Goal: Information Seeking & Learning: Find specific fact

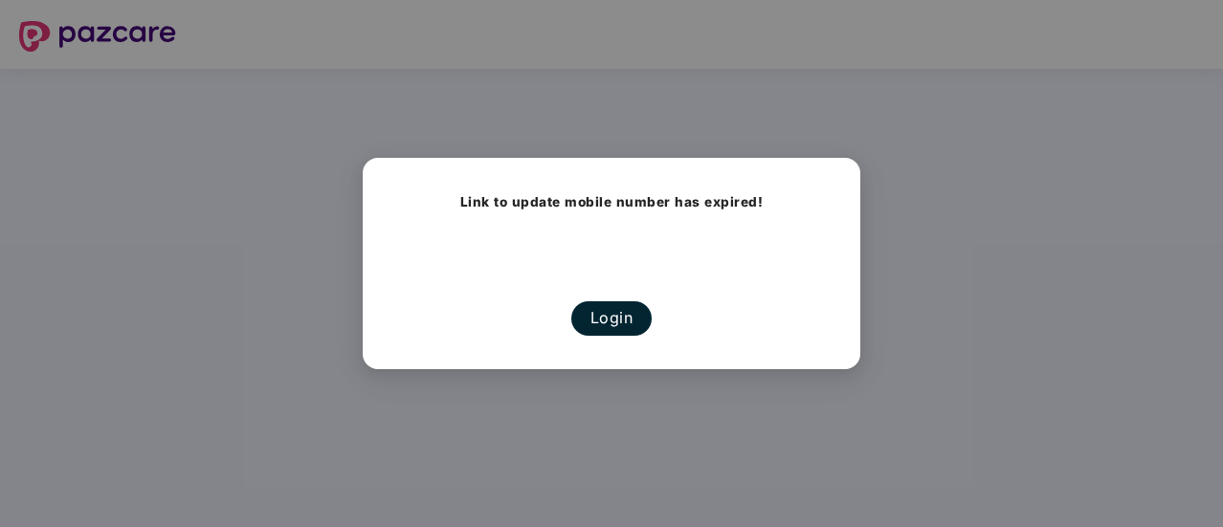
click at [636, 326] on button "Login" at bounding box center [611, 319] width 81 height 34
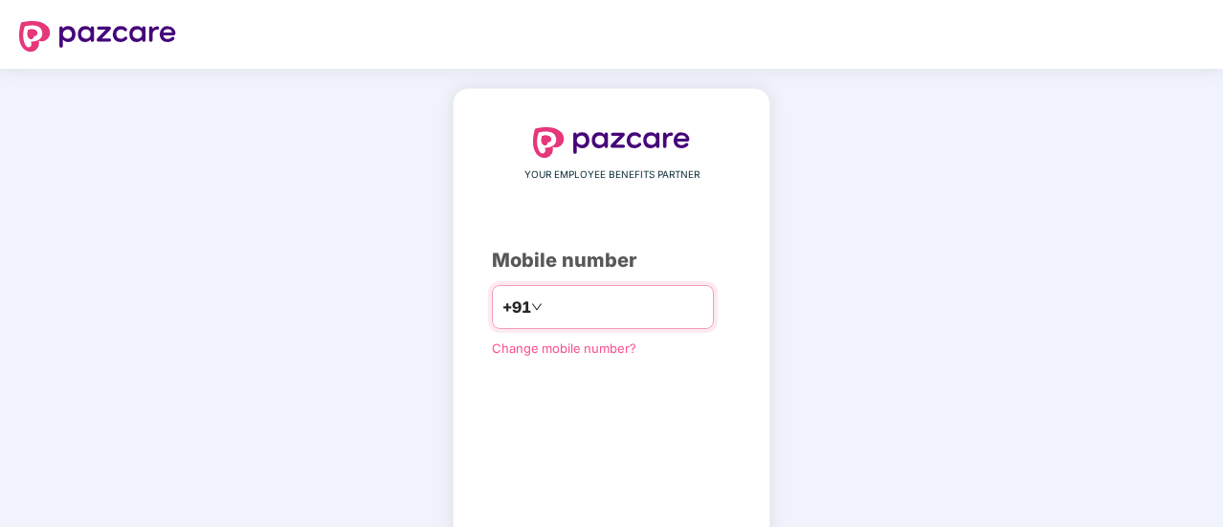
type input "**********"
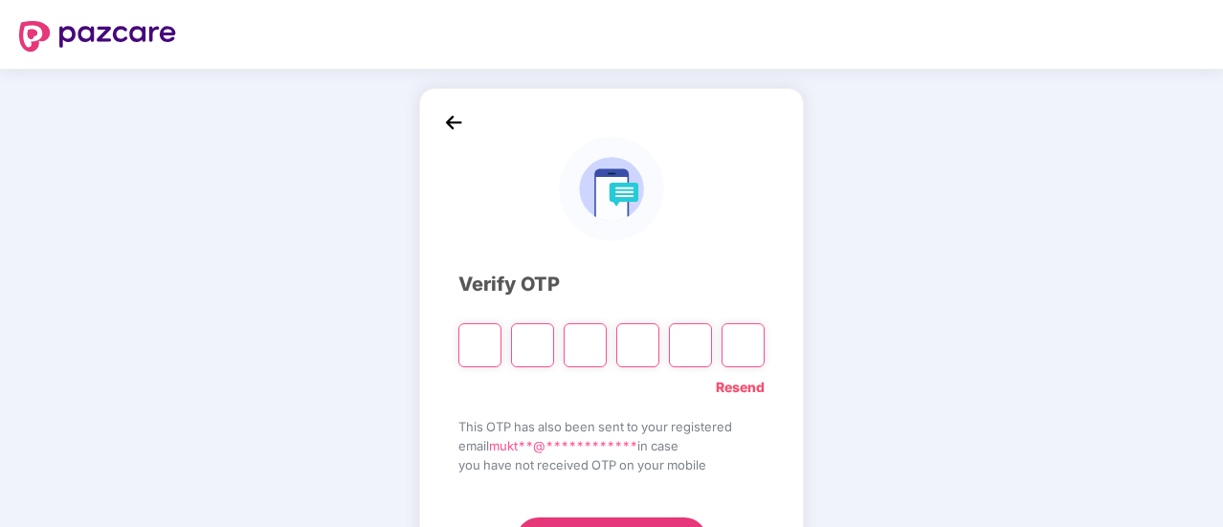
type input "*"
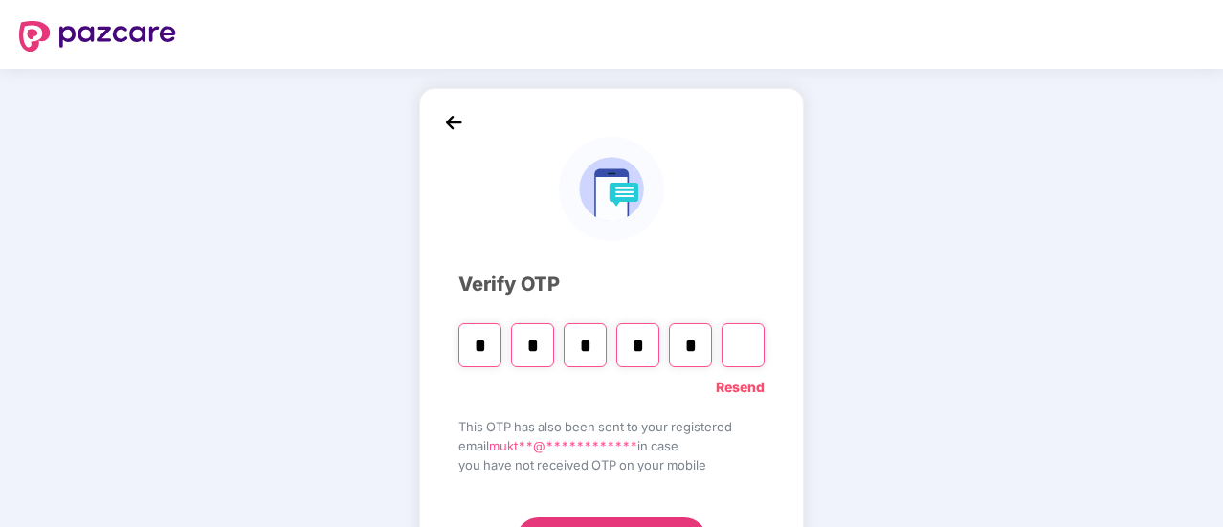
type input "*"
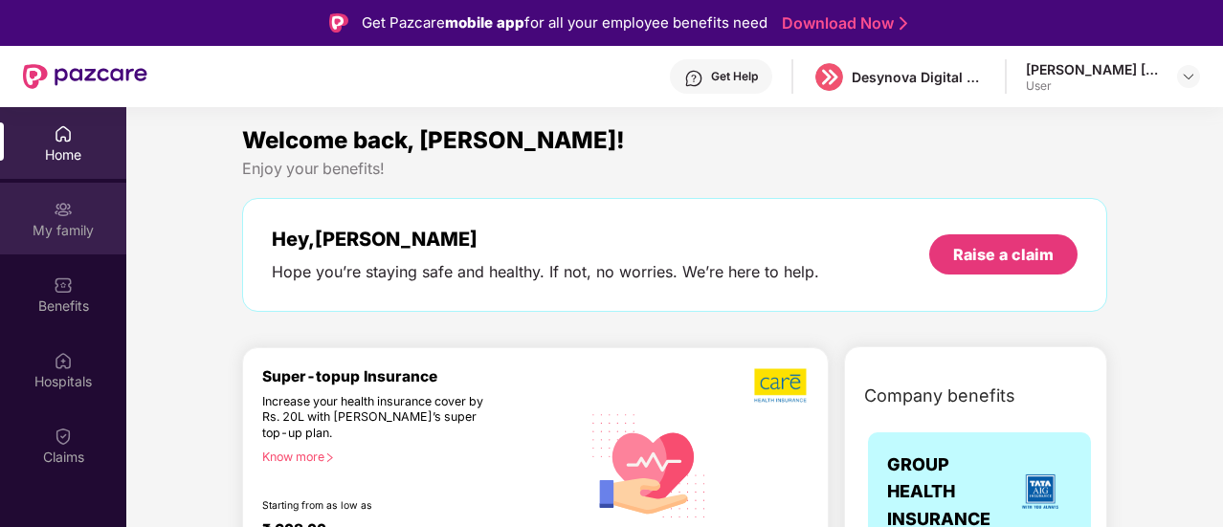
click at [53, 218] on div "My family" at bounding box center [63, 219] width 126 height 72
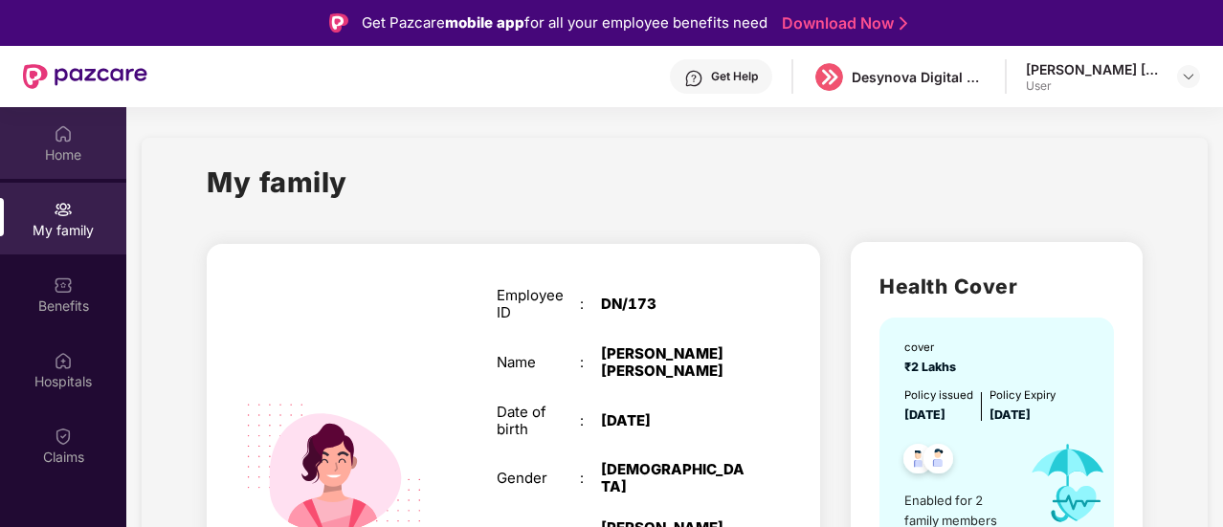
click at [77, 155] on div "Home" at bounding box center [63, 154] width 126 height 19
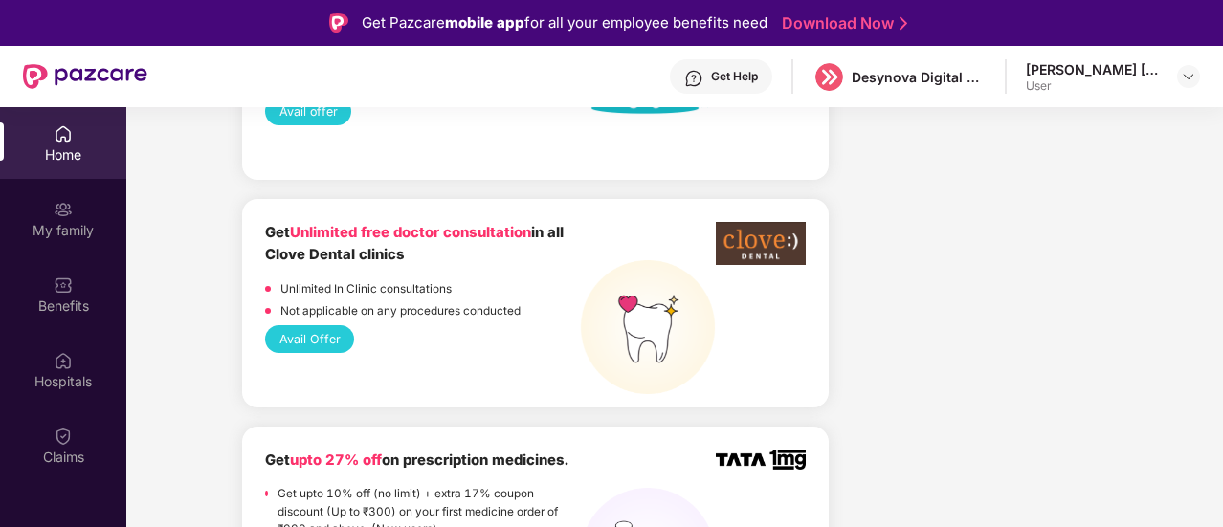
scroll to position [1746, 0]
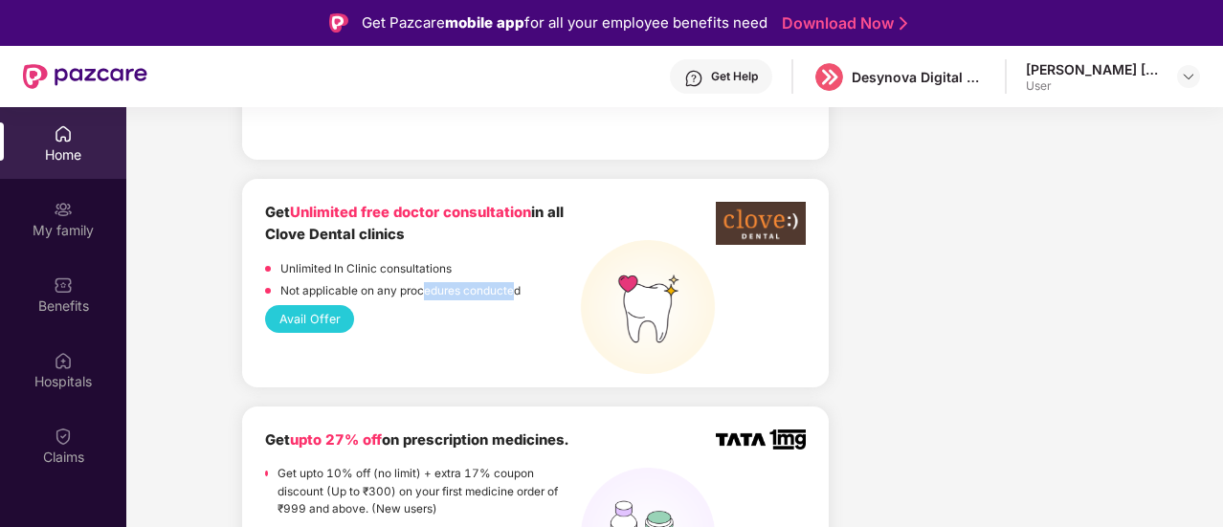
drag, startPoint x: 420, startPoint y: 263, endPoint x: 517, endPoint y: 259, distance: 96.8
click at [517, 282] on p "Not applicable on any procedures conducted" at bounding box center [400, 291] width 240 height 18
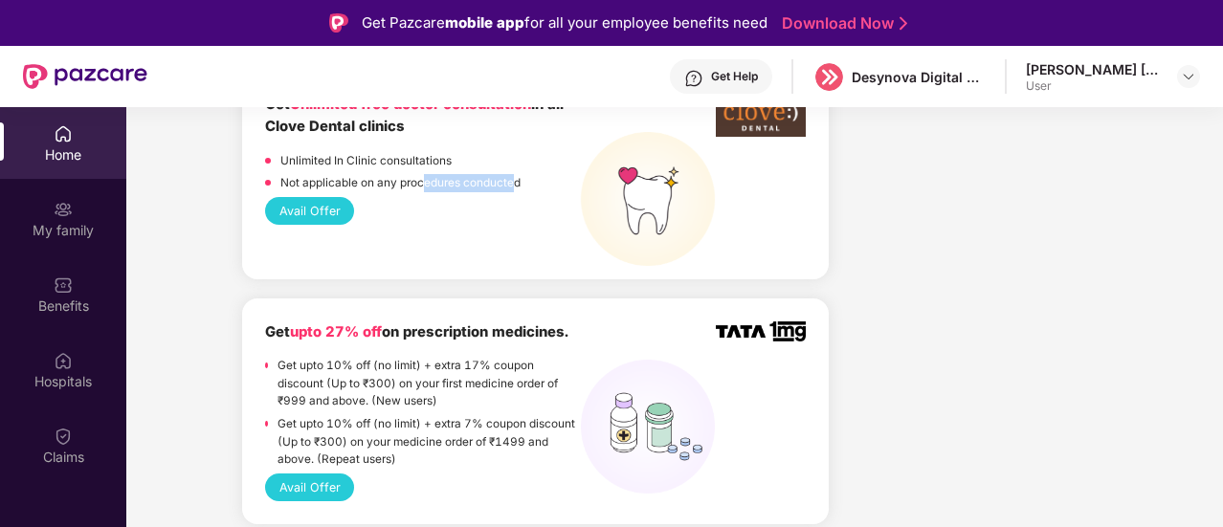
scroll to position [1855, 0]
drag, startPoint x: 276, startPoint y: 141, endPoint x: 515, endPoint y: 152, distance: 239.6
click at [515, 173] on div "Not applicable on any procedures conducted" at bounding box center [423, 184] width 316 height 23
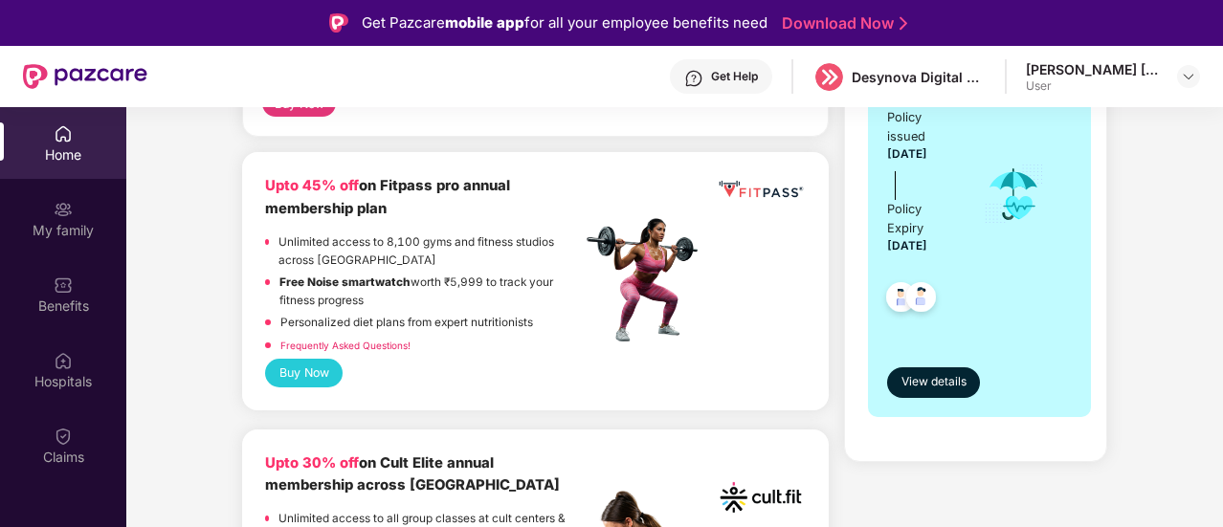
scroll to position [484, 0]
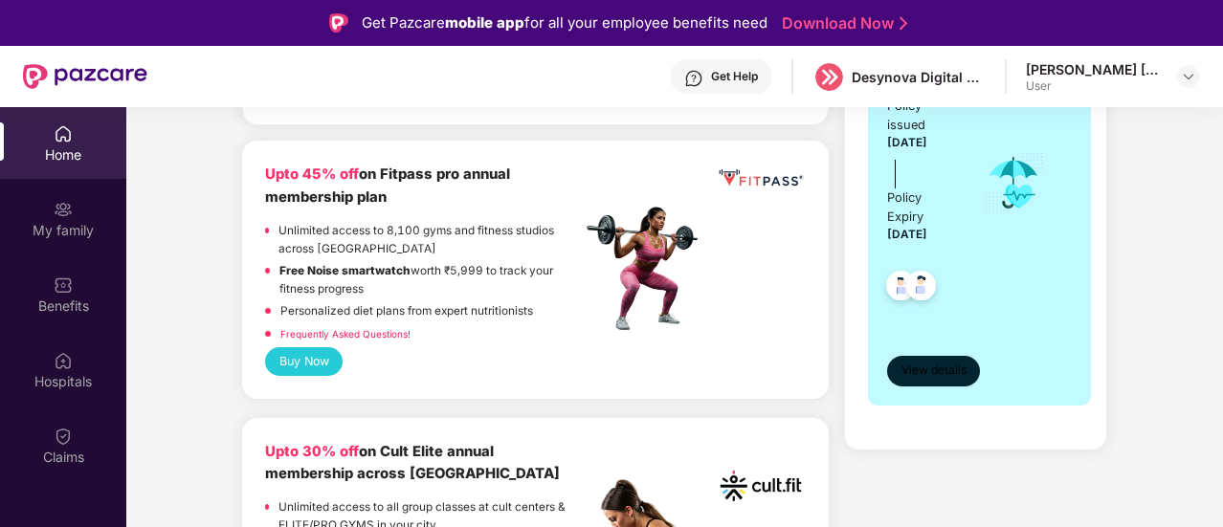
click at [966, 362] on span "View details" at bounding box center [934, 371] width 65 height 18
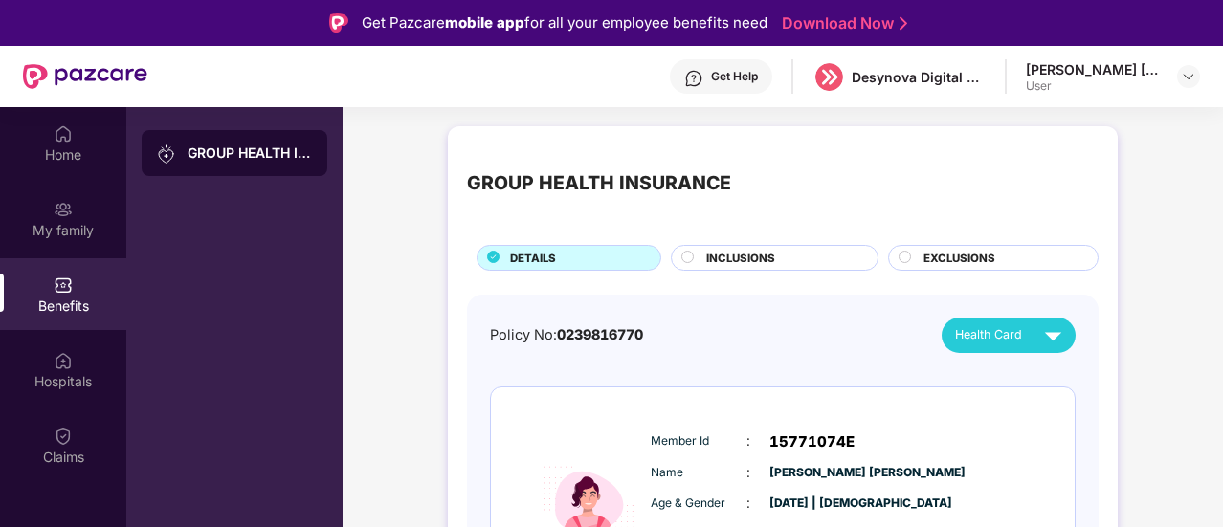
click at [1101, 79] on div "User" at bounding box center [1093, 85] width 134 height 15
click at [1181, 69] on img at bounding box center [1188, 76] width 15 height 15
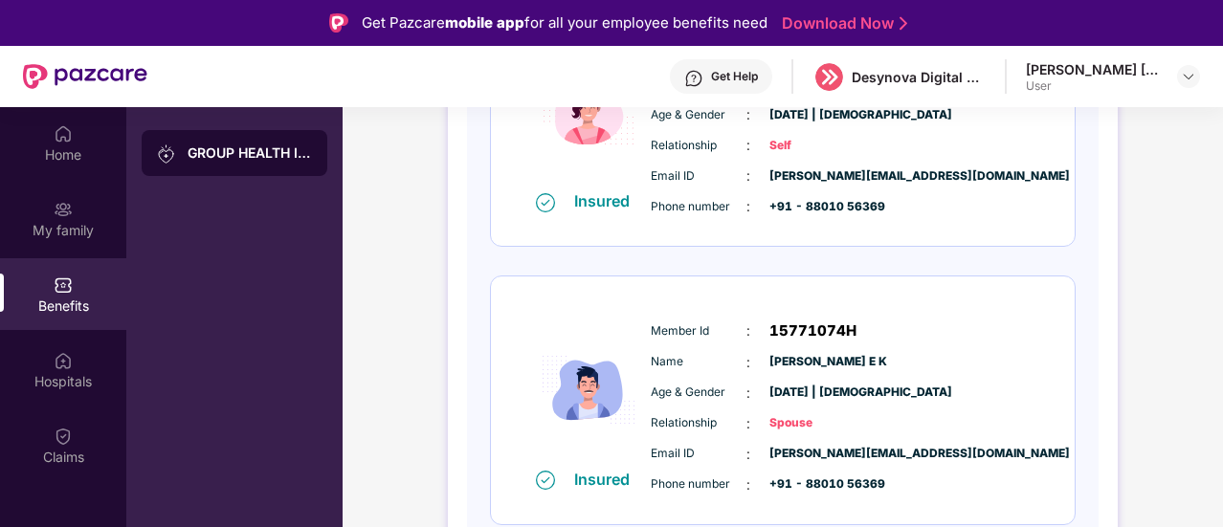
scroll to position [395, 0]
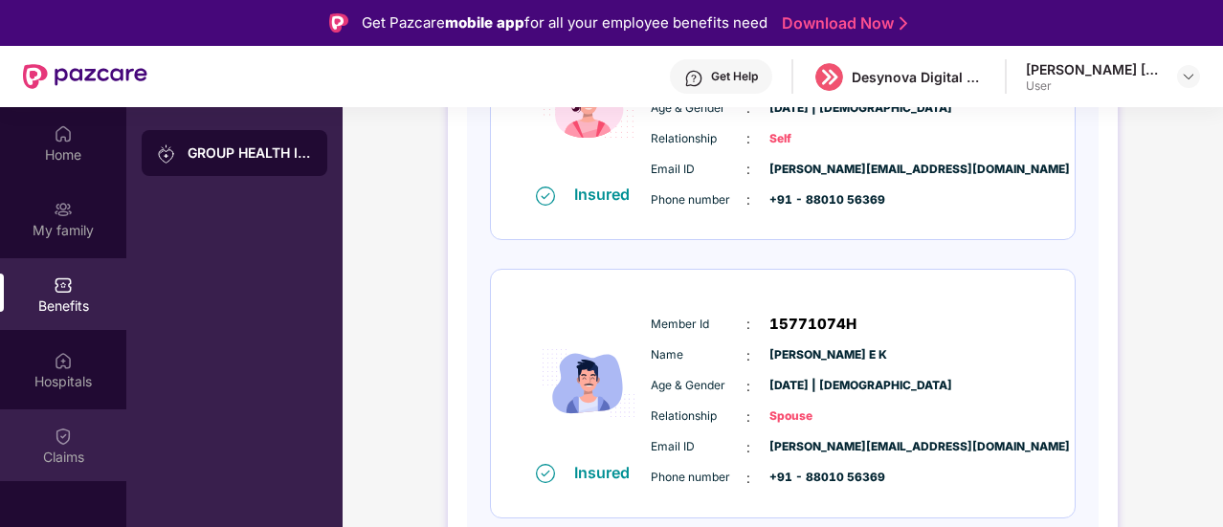
click at [66, 430] on img at bounding box center [63, 436] width 19 height 19
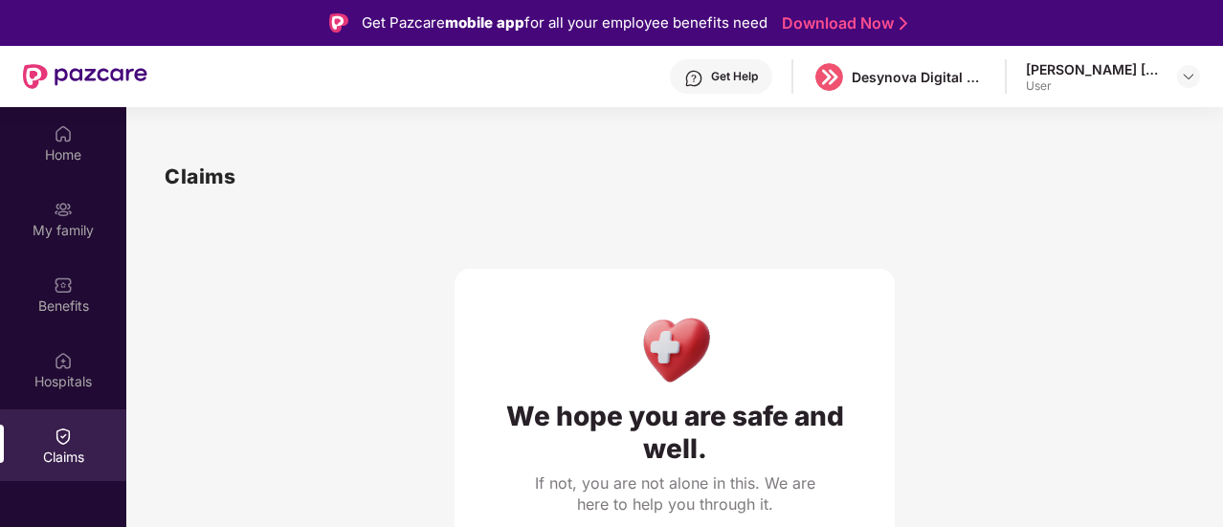
scroll to position [19, 0]
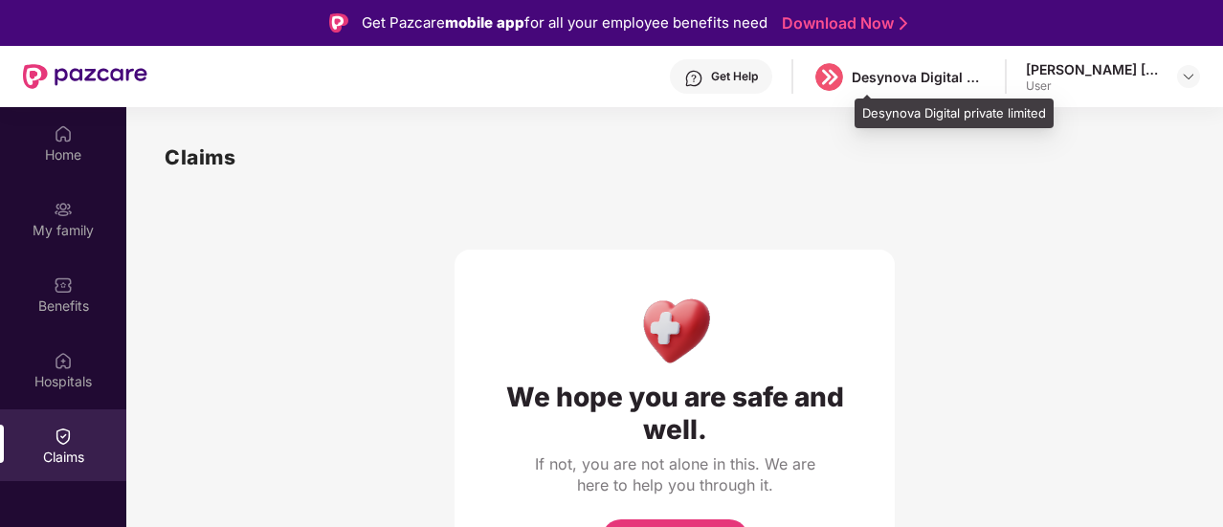
click at [911, 78] on div "Desynova Digital private limited" at bounding box center [919, 77] width 134 height 18
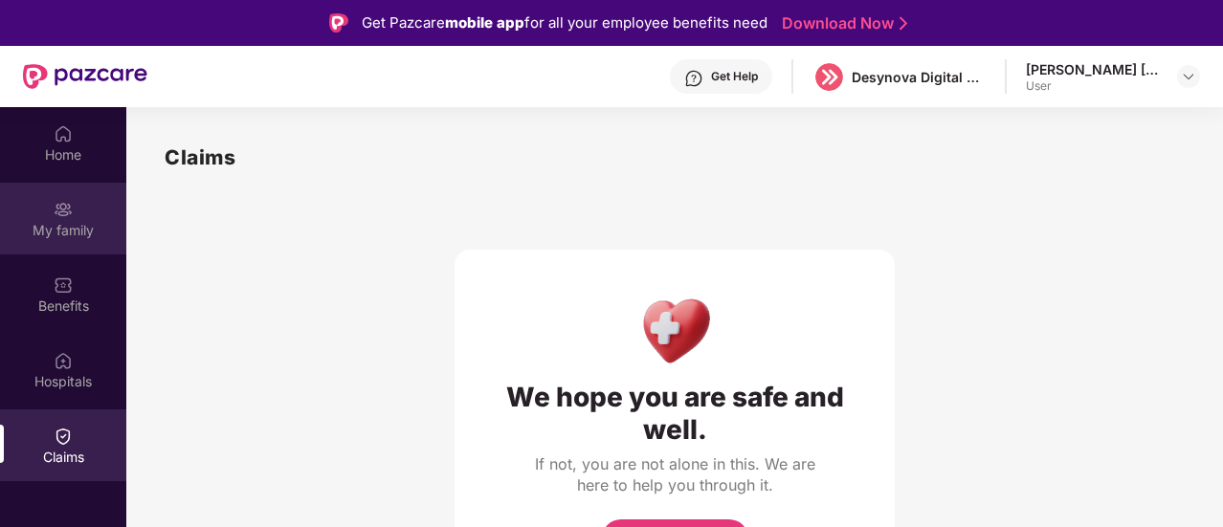
click at [69, 221] on div "My family" at bounding box center [63, 230] width 126 height 19
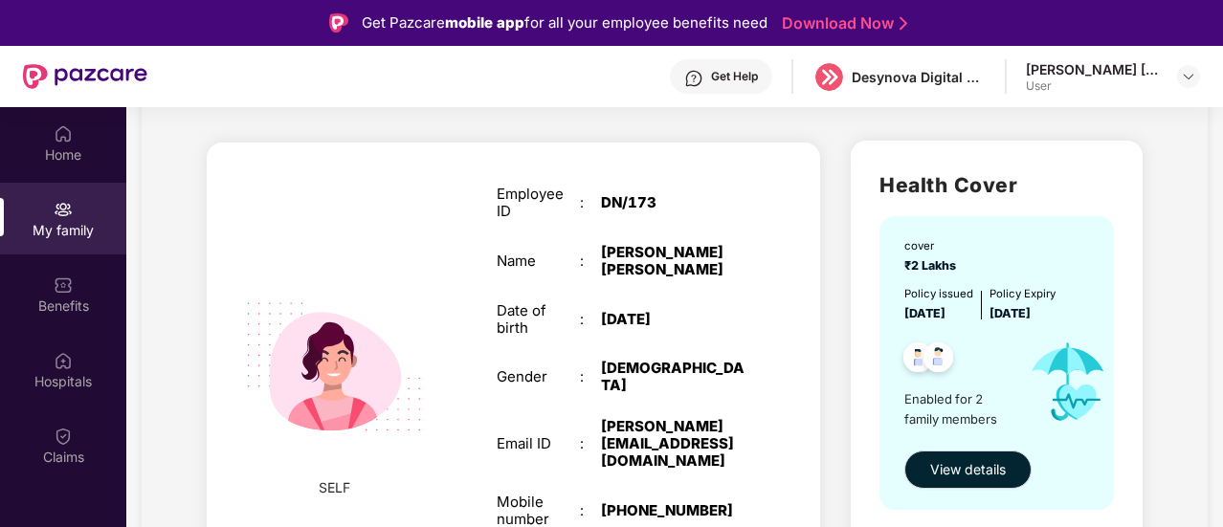
scroll to position [102, 0]
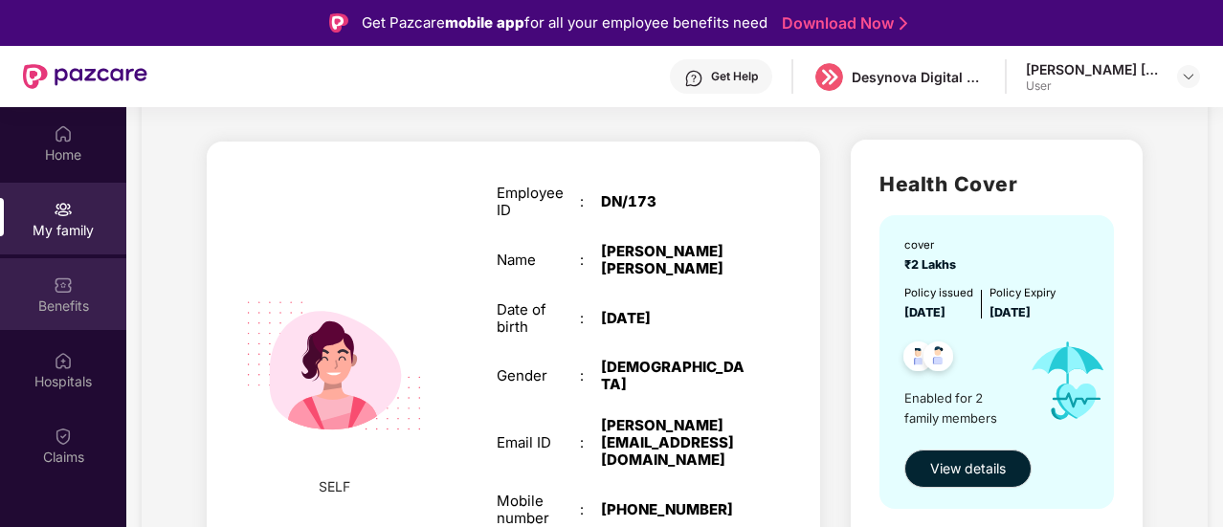
click at [99, 305] on div "Benefits" at bounding box center [63, 306] width 126 height 19
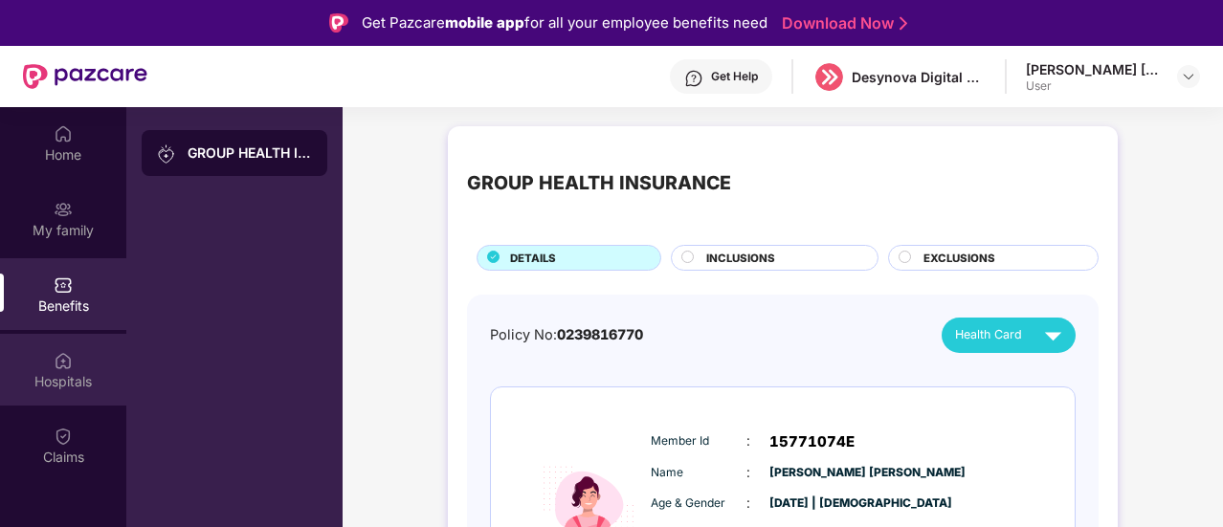
click at [86, 345] on div "Hospitals" at bounding box center [63, 370] width 126 height 72
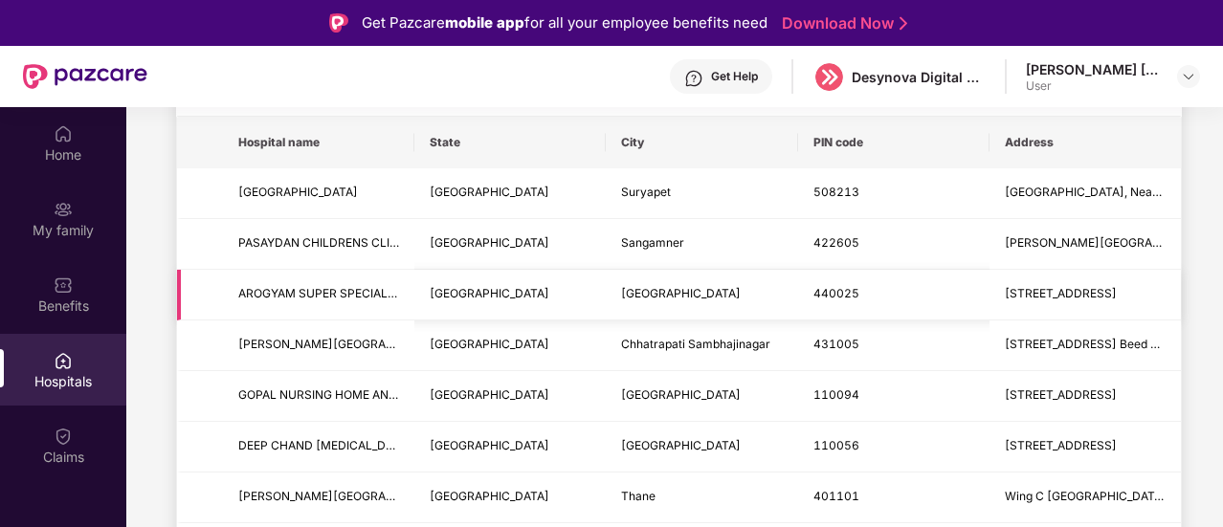
scroll to position [189, 0]
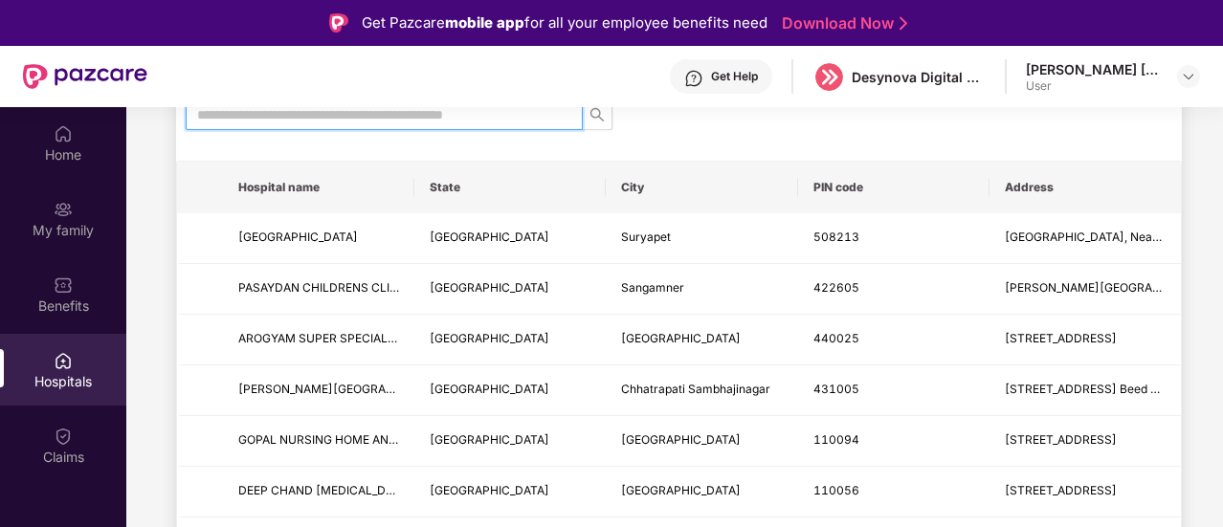
click at [245, 113] on input "text" at bounding box center [376, 114] width 359 height 21
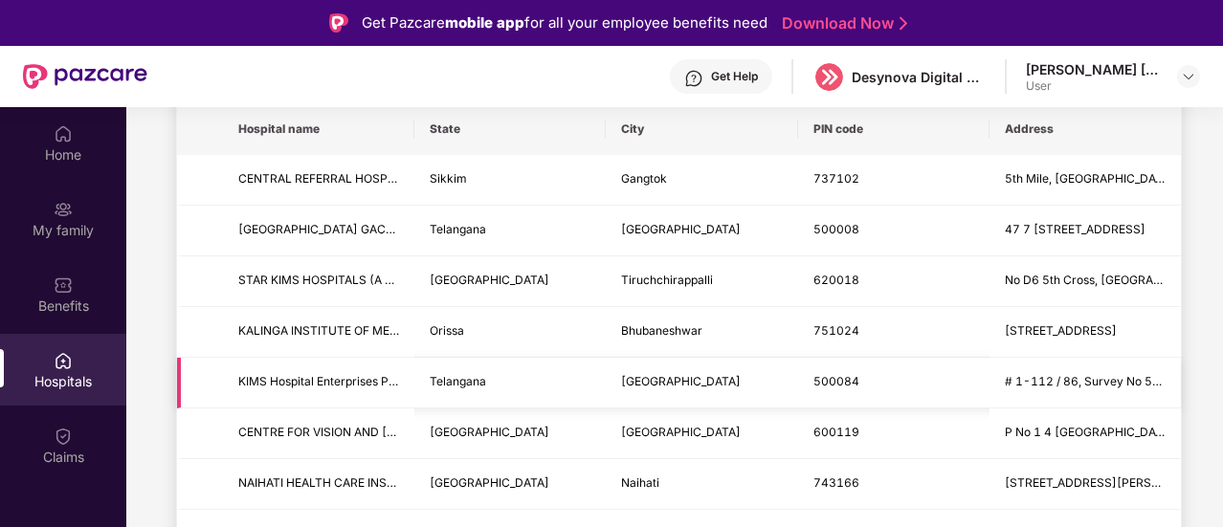
scroll to position [429, 0]
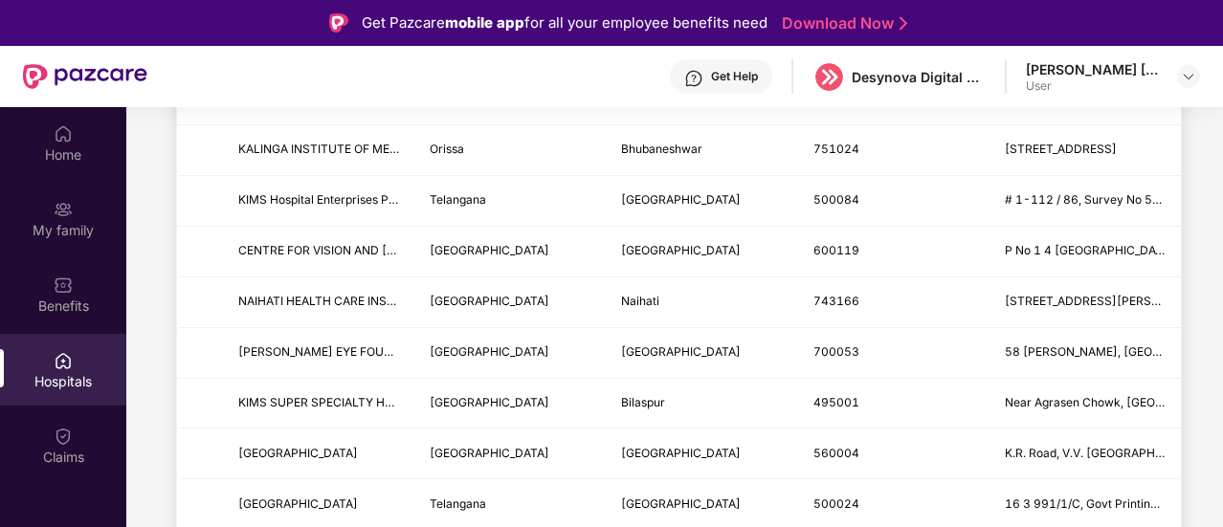
type input "***"
